Goal: Check status: Check status

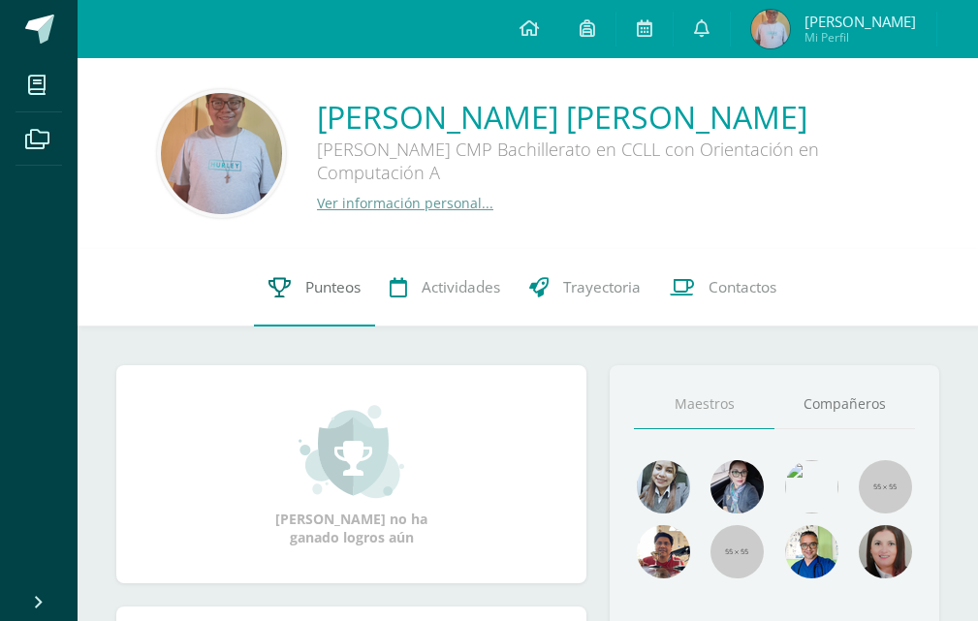
click at [295, 298] on link "Punteos" at bounding box center [314, 288] width 121 height 78
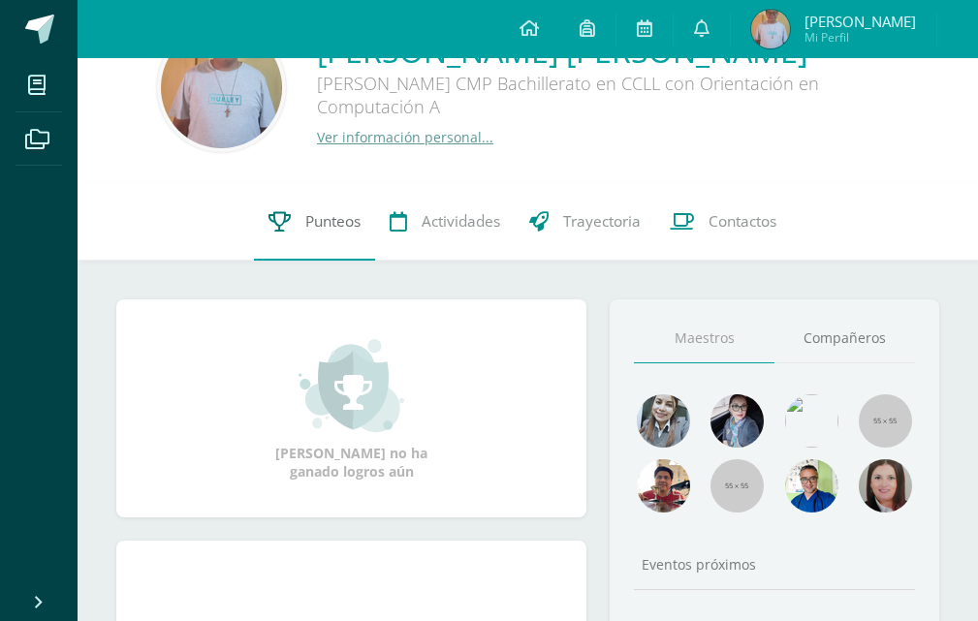
scroll to position [97, 0]
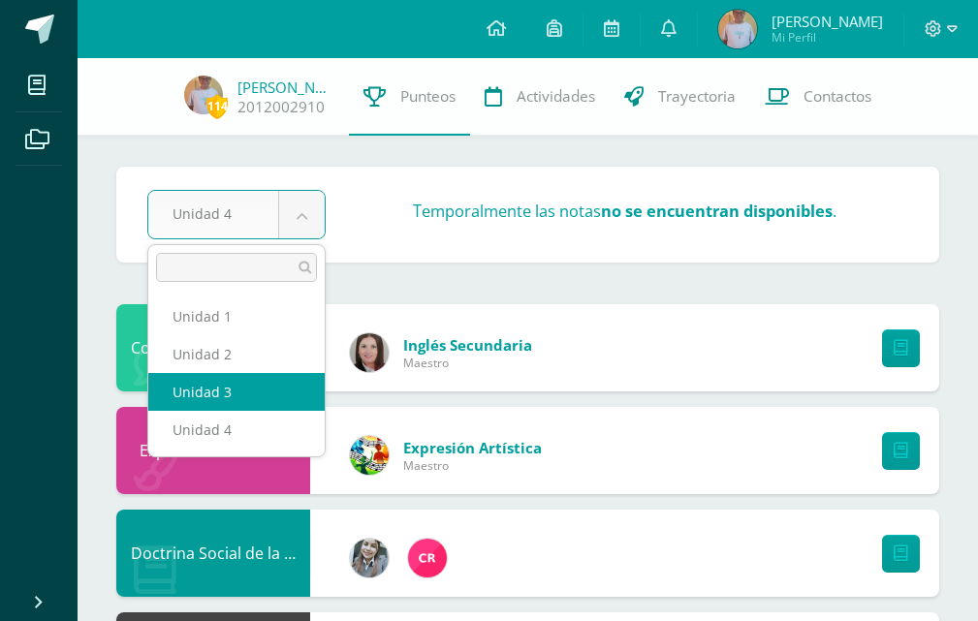
select select "Unidad 3"
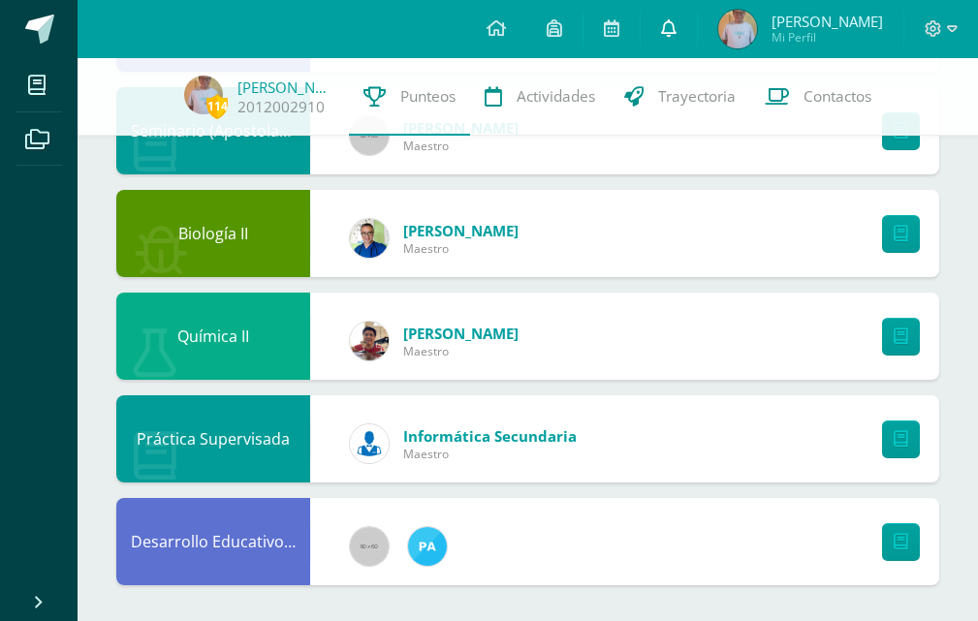
scroll to position [1658, 0]
